Goal: Task Accomplishment & Management: Manage account settings

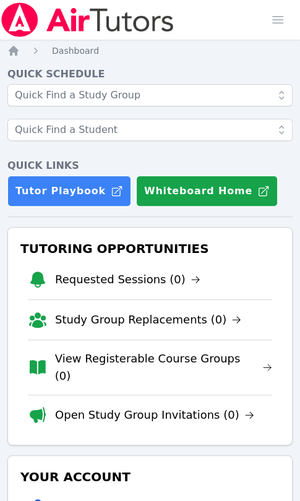
click at [210, 490] on li "Edit Profile" at bounding box center [150, 508] width 244 height 40
click at [214, 497] on li "Edit Profile" at bounding box center [150, 508] width 244 height 40
